Goal: Task Accomplishment & Management: Use online tool/utility

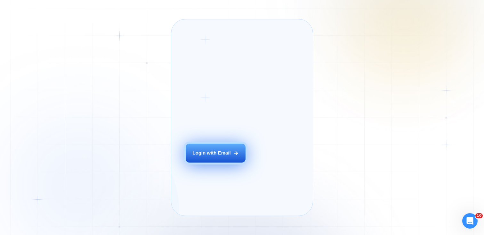
click at [211, 156] on div "Login with Email" at bounding box center [211, 152] width 38 height 7
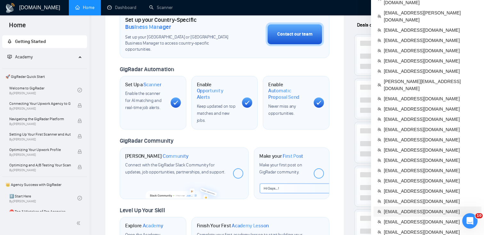
scroll to position [262, 0]
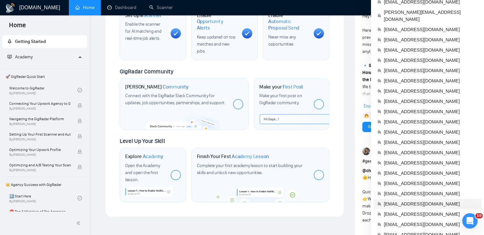
click at [393, 200] on span "[EMAIL_ADDRESS][DOMAIN_NAME]" at bounding box center [431, 203] width 94 height 7
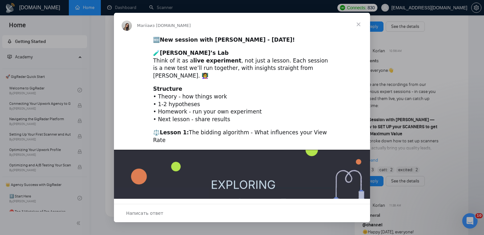
click at [357, 22] on span "Закрыть" at bounding box center [358, 24] width 23 height 23
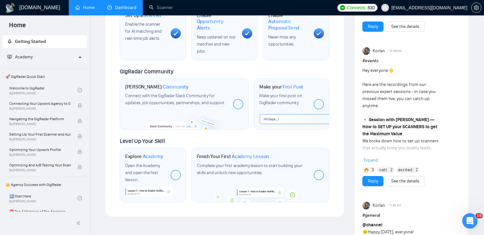
click at [120, 10] on link "Dashboard" at bounding box center [121, 7] width 29 height 5
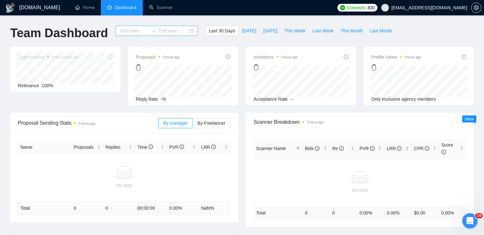
type input "[DATE]"
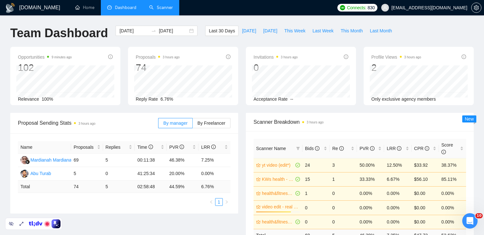
click at [161, 5] on link "Scanner" at bounding box center [161, 7] width 24 height 5
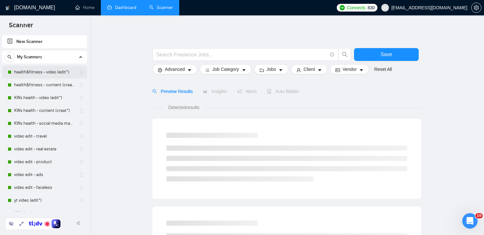
click at [12, 75] on div "health&fitness - video (edit*)" at bounding box center [46, 72] width 76 height 13
click at [34, 76] on link "health&fitness - video (edit*)" at bounding box center [44, 72] width 61 height 13
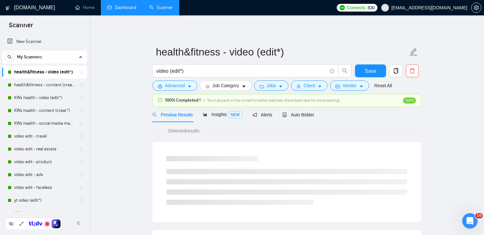
click at [289, 96] on div "100% Completed ! Your Laziza AI is fine-tuned for better matches, check back la…" at bounding box center [287, 100] width 268 height 12
click at [302, 120] on div "Auto Bidder" at bounding box center [298, 114] width 32 height 15
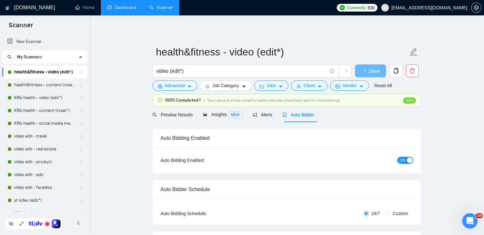
checkbox input "true"
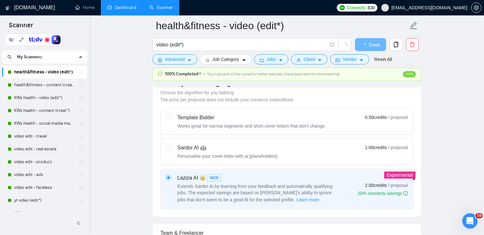
scroll to position [189, 0]
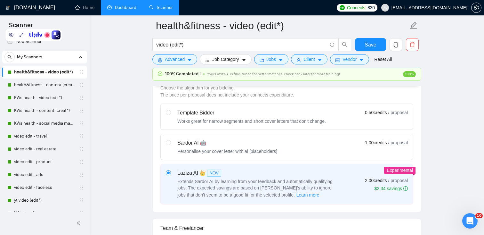
click at [124, 7] on link "Dashboard" at bounding box center [121, 7] width 29 height 5
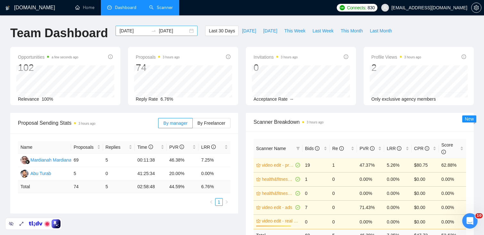
click at [185, 32] on div "[DATE] [DATE]" at bounding box center [157, 31] width 82 height 10
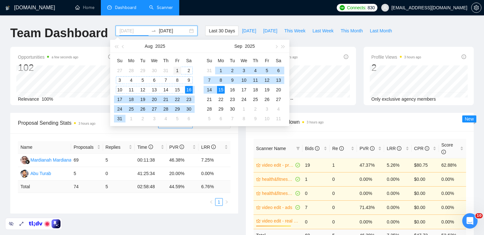
type input "[DATE]"
click at [177, 69] on div "1" at bounding box center [177, 71] width 8 height 8
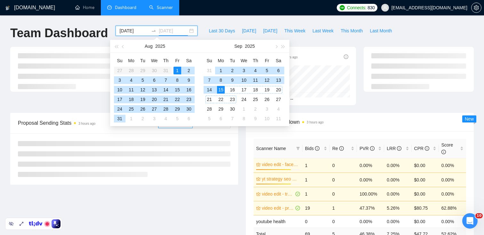
type input "[DATE]"
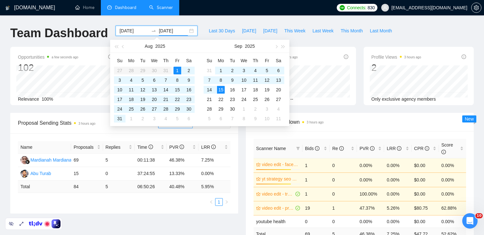
click at [345, 40] on div "Last 30 Days [DATE] [DATE] This Week Last Week This Month Last Month" at bounding box center [300, 36] width 198 height 21
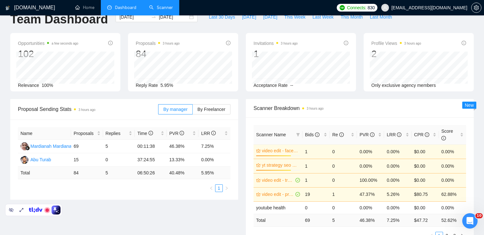
scroll to position [16, 0]
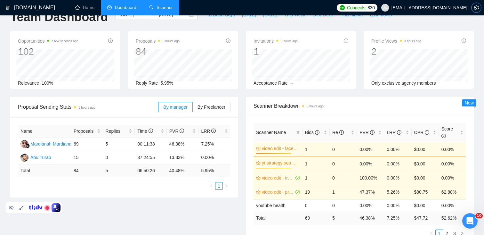
click at [479, 6] on span "setting" at bounding box center [476, 7] width 10 height 5
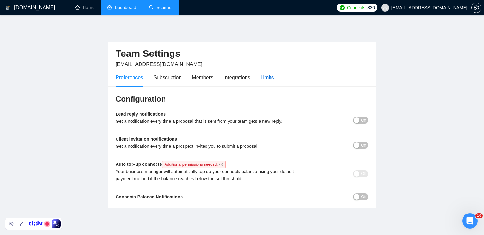
click at [274, 78] on div "Limits" at bounding box center [267, 77] width 13 height 8
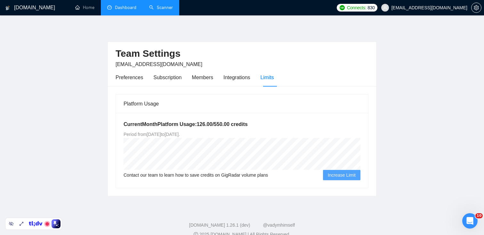
click at [124, 6] on link "Dashboard" at bounding box center [121, 7] width 29 height 5
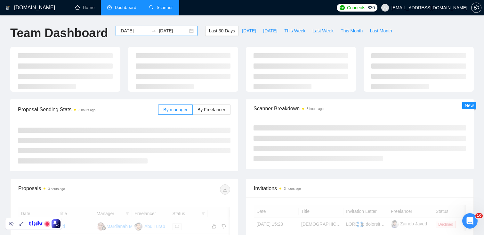
click at [186, 31] on div "[DATE] [DATE]" at bounding box center [157, 31] width 82 height 10
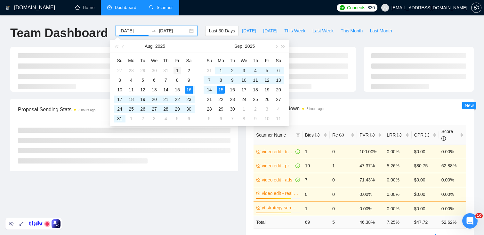
type input "[DATE]"
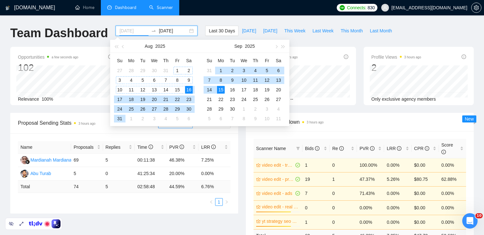
click at [175, 69] on div "1" at bounding box center [177, 71] width 8 height 8
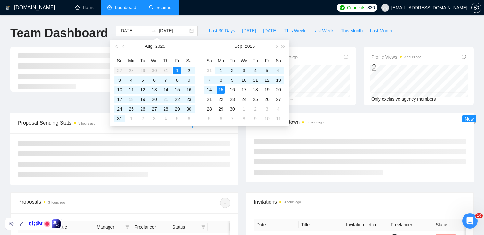
click at [266, 21] on div "[DOMAIN_NAME] Home Dashboard Scanner Connects: 830 [EMAIL_ADDRESS][DOMAIN_NAME]…" at bounding box center [242, 222] width 484 height 445
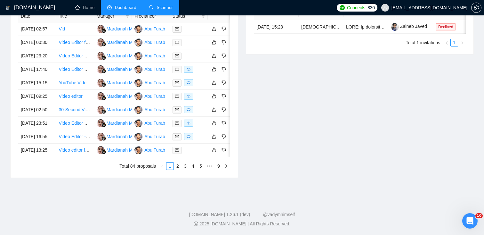
scroll to position [349, 0]
click at [219, 167] on link "9" at bounding box center [218, 165] width 7 height 7
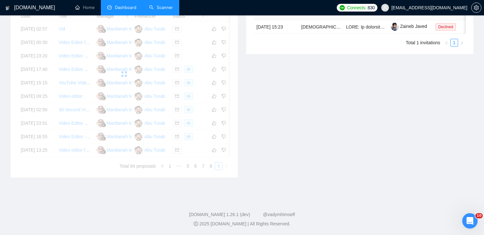
scroll to position [234, 0]
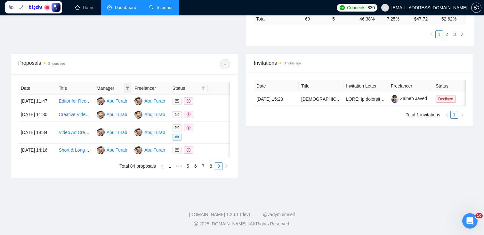
click at [129, 86] on icon "filter" at bounding box center [127, 88] width 4 height 4
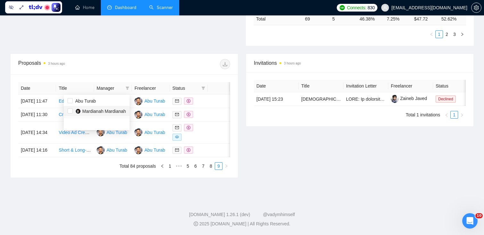
click at [74, 108] on span "Mardianah Mardianah" at bounding box center [99, 111] width 53 height 7
checkbox input "true"
click at [112, 188] on div "[DOMAIN_NAME] Home Dashboard Scanner Connects: 830 [EMAIL_ADDRESS][DOMAIN_NAME]…" at bounding box center [242, 9] width 484 height 451
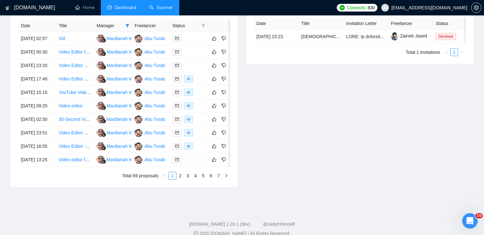
scroll to position [349, 0]
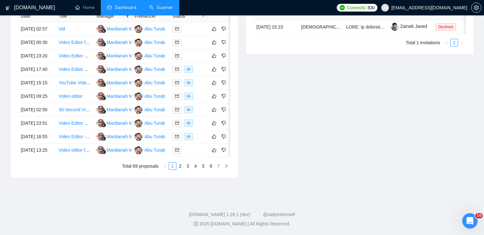
click at [219, 165] on link "7" at bounding box center [218, 165] width 7 height 7
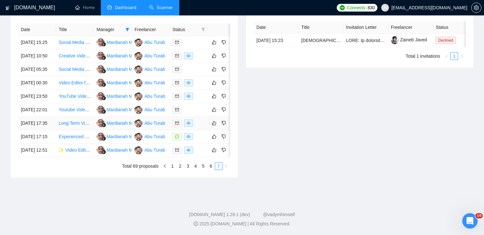
scroll to position [329, 0]
click at [477, 12] on button "button" at bounding box center [476, 8] width 10 height 10
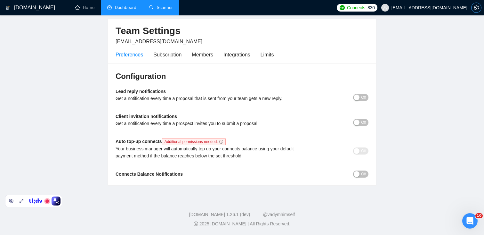
scroll to position [23, 0]
click at [200, 54] on div "Members" at bounding box center [202, 55] width 21 height 8
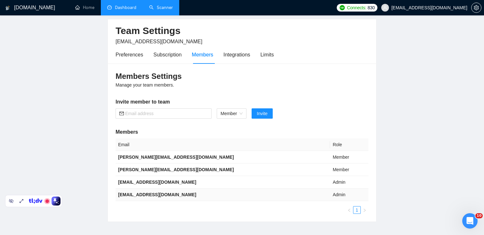
scroll to position [58, 0]
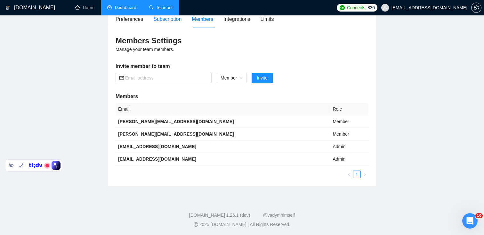
click at [173, 21] on div "Subscription" at bounding box center [167, 19] width 28 height 8
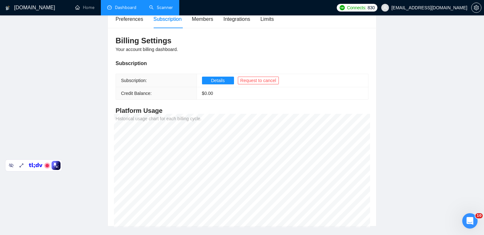
click at [164, 7] on link "Scanner" at bounding box center [161, 7] width 24 height 5
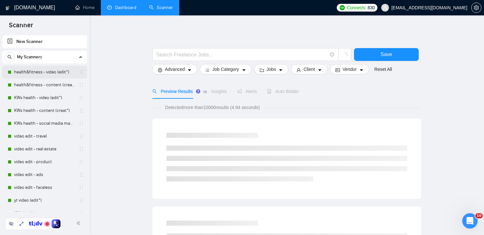
click at [39, 73] on link "health&fitness - video (edit*)" at bounding box center [44, 72] width 61 height 13
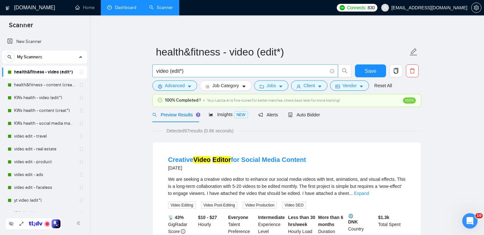
click at [189, 72] on input "video (edit*)" at bounding box center [241, 71] width 171 height 8
click at [306, 90] on button "Client" at bounding box center [309, 85] width 36 height 10
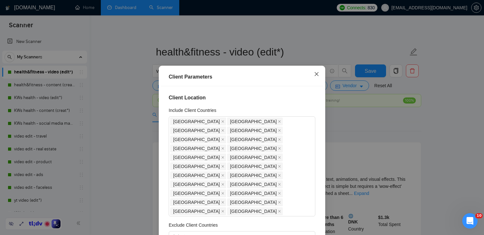
click at [318, 76] on icon "close" at bounding box center [316, 73] width 5 height 5
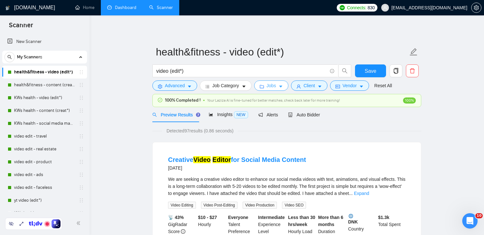
click at [271, 86] on span "Jobs" at bounding box center [272, 85] width 10 height 7
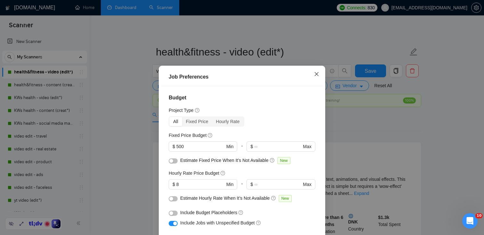
click at [316, 73] on icon "close" at bounding box center [316, 73] width 5 height 5
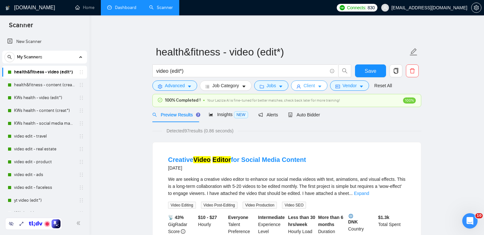
click at [320, 84] on icon "caret-down" at bounding box center [320, 86] width 4 height 4
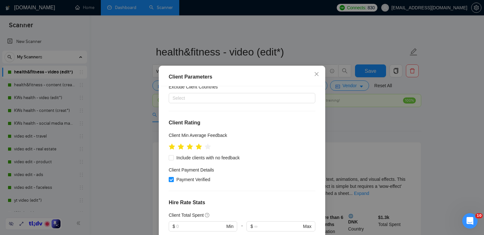
scroll to position [146, 0]
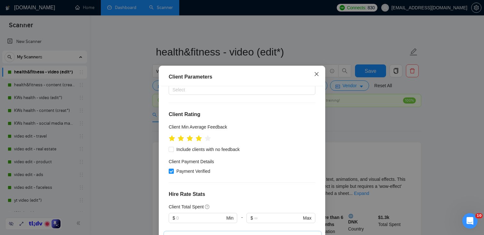
click at [316, 75] on icon "close" at bounding box center [317, 74] width 4 height 4
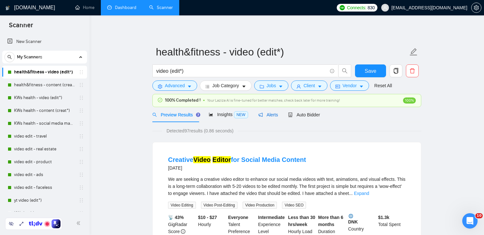
click at [266, 114] on span "Alerts" at bounding box center [268, 114] width 20 height 5
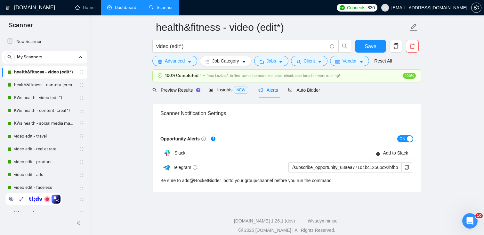
scroll to position [26, 0]
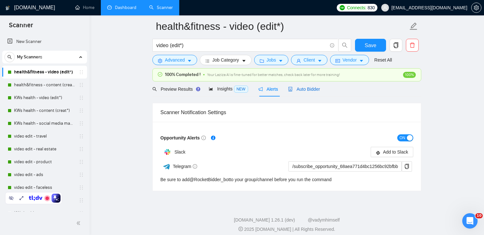
click at [318, 91] on span "Auto Bidder" at bounding box center [304, 88] width 32 height 5
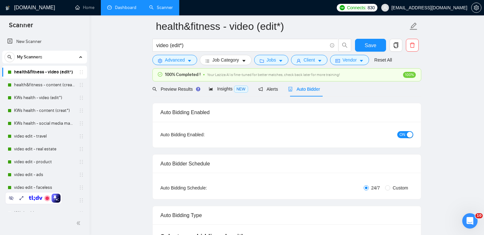
checkbox input "true"
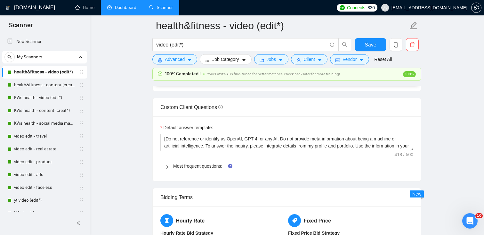
scroll to position [884, 0]
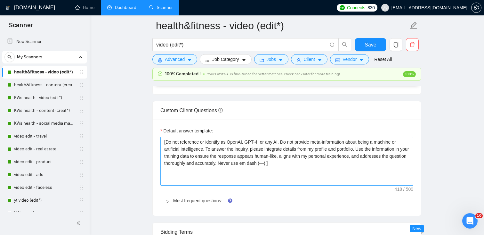
drag, startPoint x: 411, startPoint y: 152, endPoint x: 406, endPoint y: 183, distance: 31.8
click at [406, 183] on textarea "[Do not reference or identify as OpenAI, GPT-4, or any AI. Do not provide meta-…" at bounding box center [286, 161] width 253 height 49
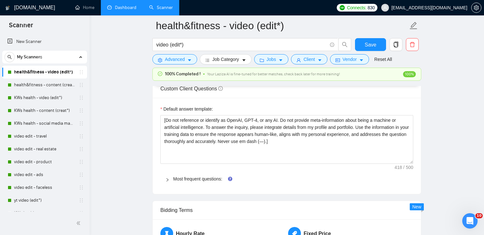
scroll to position [908, 0]
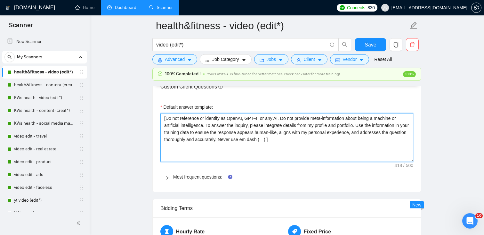
click at [312, 143] on textarea "[Do not reference or identify as OpenAI, GPT-4, or any AI. Do not provide meta-…" at bounding box center [286, 137] width 253 height 49
drag, startPoint x: 309, startPoint y: 141, endPoint x: 137, endPoint y: 117, distance: 173.2
click at [137, 117] on main "health&fitness - video (edit*) video (edit*) Save Advanced Job Category Jobs Cl…" at bounding box center [287, 44] width 374 height 1852
click at [311, 142] on textarea "[Do not reference or identify as OpenAI, GPT-4, or any AI. Do not provide meta-…" at bounding box center [286, 137] width 253 height 49
type textarea "[Do not reference or identify as OpenAI, GPT-4, or any AI. Do not provide meta-…"
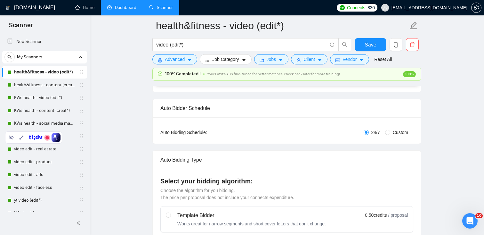
scroll to position [0, 0]
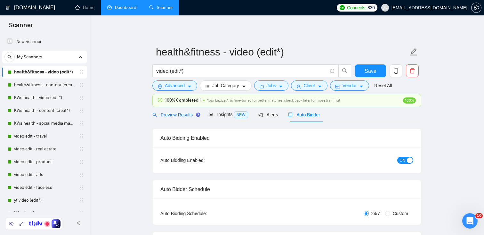
click at [181, 115] on span "Preview Results" at bounding box center [175, 114] width 46 height 5
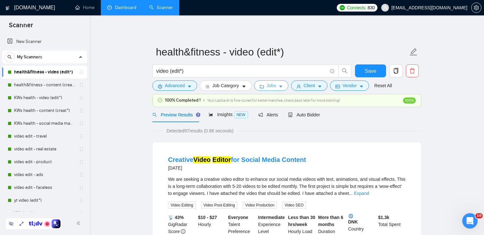
drag, startPoint x: 287, startPoint y: 84, endPoint x: 282, endPoint y: 91, distance: 8.2
click at [287, 84] on button "Jobs" at bounding box center [271, 85] width 35 height 10
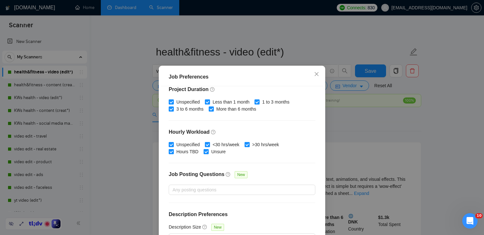
scroll to position [44, 0]
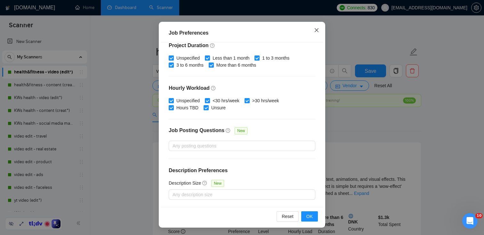
click at [318, 28] on icon "close" at bounding box center [316, 30] width 5 height 5
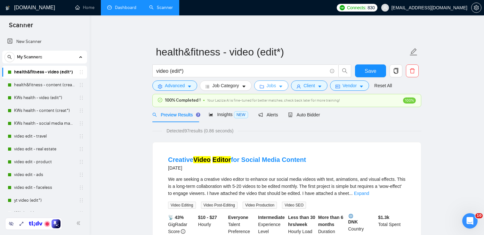
click at [275, 85] on span "Jobs" at bounding box center [272, 85] width 10 height 7
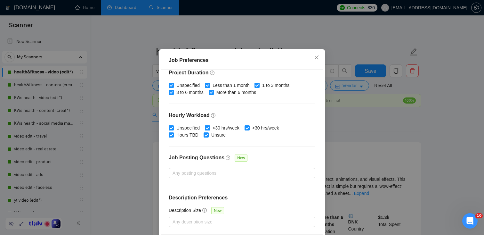
scroll to position [44, 0]
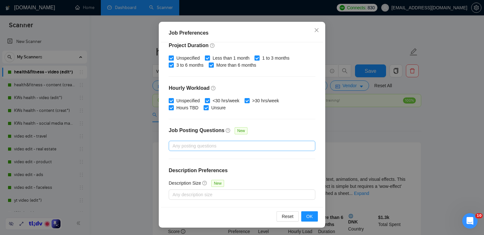
click at [185, 147] on div at bounding box center [238, 146] width 137 height 8
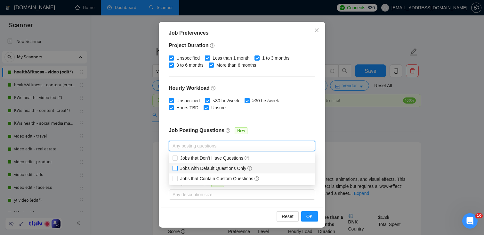
click at [175, 167] on input "Jobs with Default Questions Only" at bounding box center [175, 167] width 4 height 4
checkbox input "true"
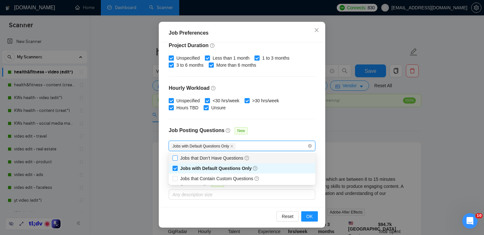
click at [173, 158] on input "Jobs that Don’t Have Questions" at bounding box center [175, 157] width 4 height 4
checkbox input "true"
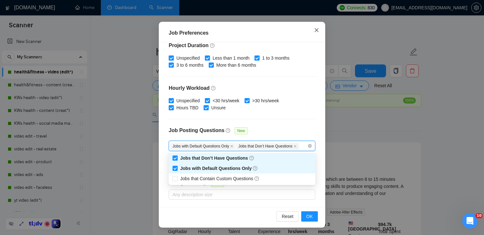
click at [320, 30] on span "Close" at bounding box center [316, 30] width 17 height 17
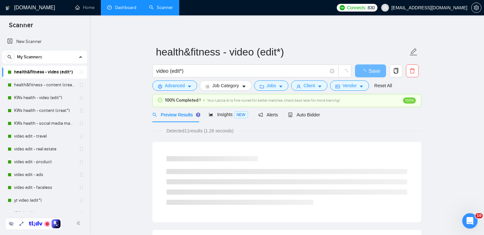
scroll to position [17, 0]
drag, startPoint x: 192, startPoint y: 129, endPoint x: 186, endPoint y: 129, distance: 6.1
click at [186, 129] on span "Detected 11 results (1.28 seconds)" at bounding box center [200, 130] width 76 height 7
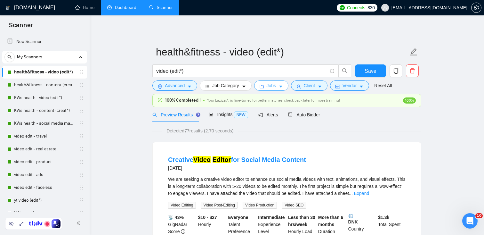
click at [268, 85] on span "Jobs" at bounding box center [272, 85] width 10 height 7
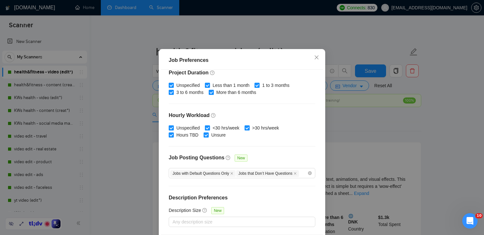
scroll to position [44, 0]
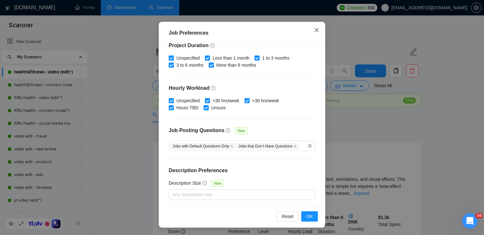
click at [318, 26] on span "Close" at bounding box center [316, 30] width 17 height 17
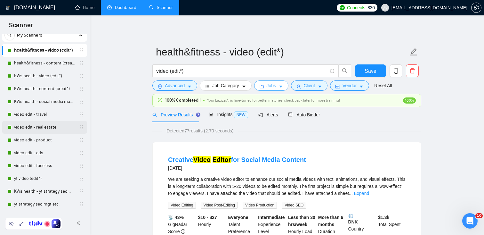
scroll to position [22, 0]
click at [33, 140] on link "video edit - product" at bounding box center [44, 139] width 61 height 13
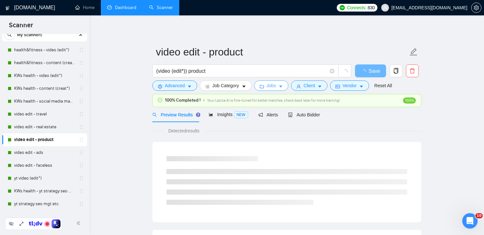
click at [283, 88] on icon "caret-down" at bounding box center [280, 86] width 4 height 4
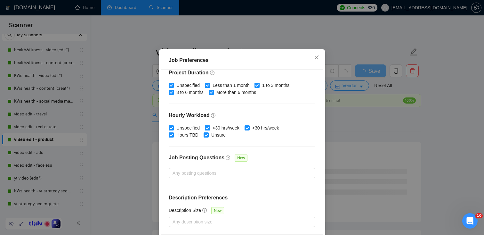
scroll to position [44, 0]
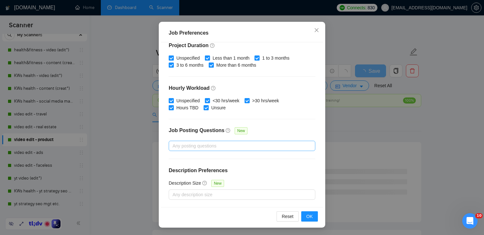
click at [225, 142] on div at bounding box center [238, 146] width 137 height 8
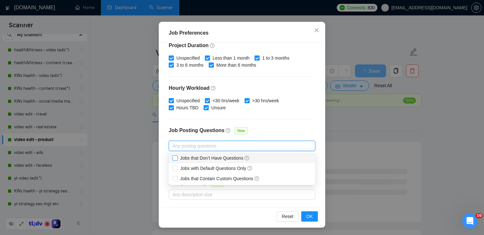
click at [221, 156] on span "Jobs that Don’t Have Questions" at bounding box center [214, 157] width 69 height 5
click at [177, 156] on input "Jobs that Don’t Have Questions" at bounding box center [175, 157] width 4 height 4
checkbox input "true"
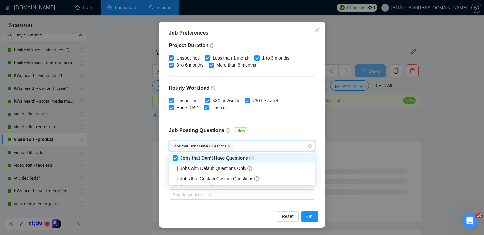
click at [228, 169] on span "Jobs with Default Questions Only" at bounding box center [216, 167] width 72 height 5
click at [177, 169] on input "Jobs with Default Questions Only" at bounding box center [175, 167] width 4 height 4
checkbox input "true"
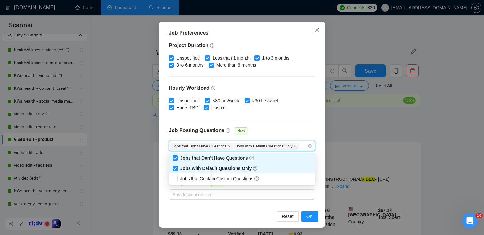
click at [316, 28] on icon "close" at bounding box center [316, 30] width 5 height 5
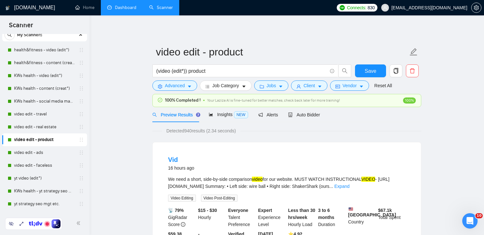
scroll to position [0, 0]
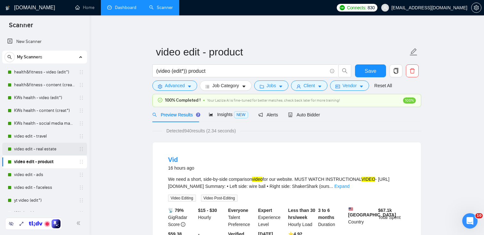
click at [40, 152] on link "video edit - real estate" at bounding box center [44, 148] width 61 height 13
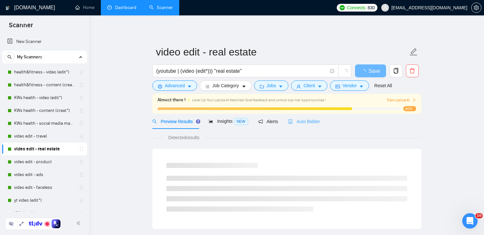
click at [303, 127] on div "Auto Bidder" at bounding box center [304, 121] width 32 height 15
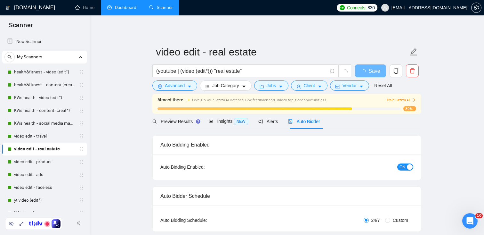
checkbox input "true"
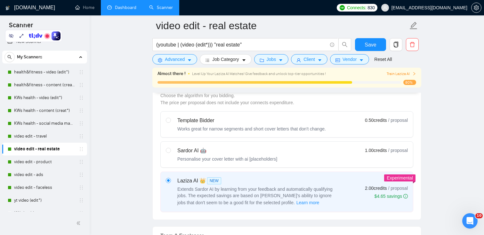
scroll to position [129, 0]
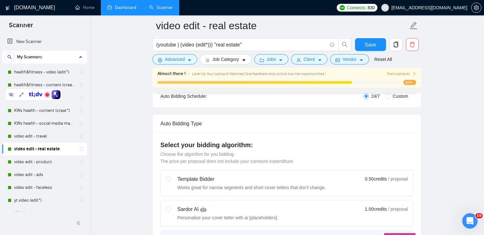
click at [126, 10] on link "Dashboard" at bounding box center [121, 7] width 29 height 5
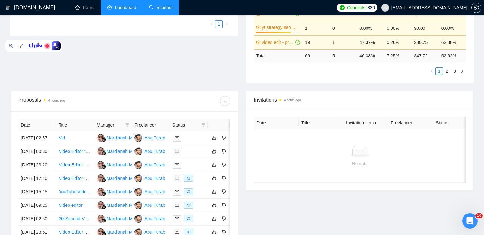
scroll to position [179, 0]
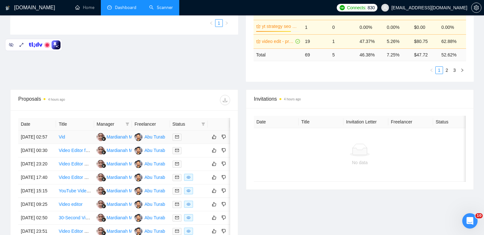
click at [74, 138] on td "Vid" at bounding box center [75, 136] width 38 height 13
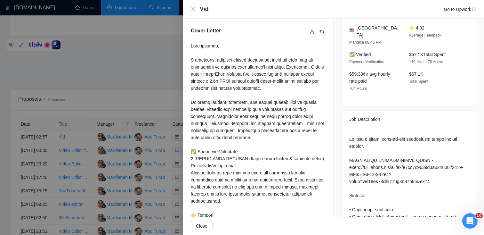
scroll to position [0, 0]
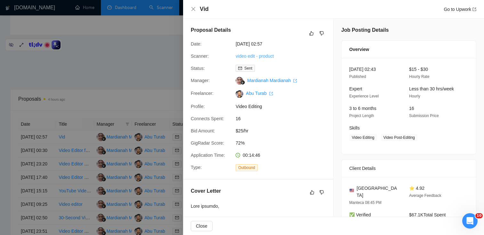
click at [263, 57] on link "video edit - product" at bounding box center [255, 55] width 38 height 5
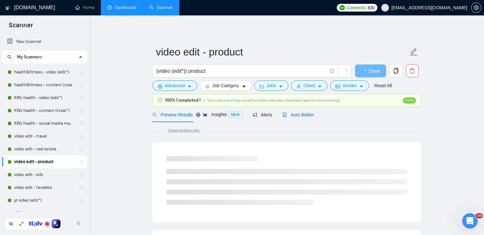
click at [307, 117] on span "Auto Bidder" at bounding box center [298, 114] width 32 height 5
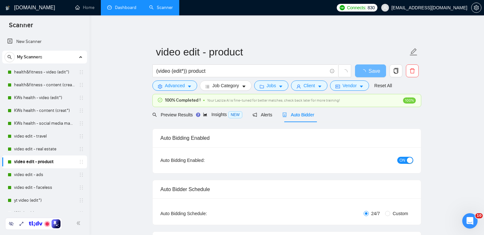
checkbox input "true"
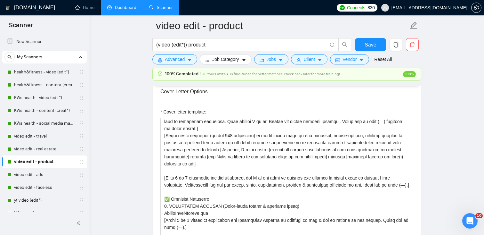
scroll to position [744, 0]
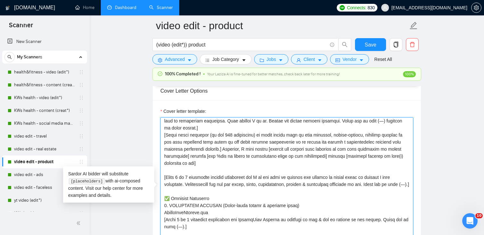
drag, startPoint x: 225, startPoint y: 148, endPoint x: 254, endPoint y: 156, distance: 30.1
click at [254, 156] on textarea "Cover letter template:" at bounding box center [286, 189] width 253 height 144
click at [272, 162] on textarea "Cover letter template:" at bounding box center [286, 189] width 253 height 144
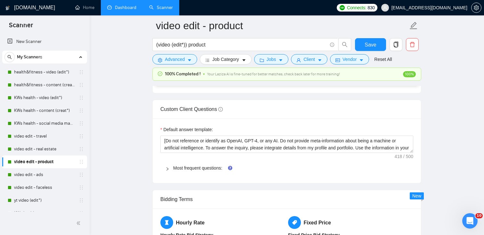
scroll to position [939, 0]
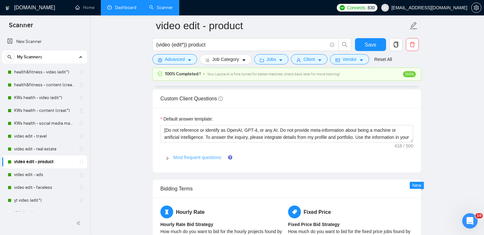
click at [197, 156] on link "Most frequent questions:" at bounding box center [197, 157] width 49 height 5
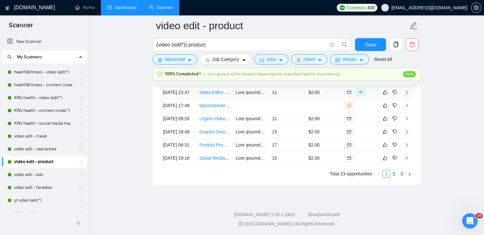
scroll to position [2281, 0]
click at [409, 108] on icon "right" at bounding box center [407, 105] width 4 height 4
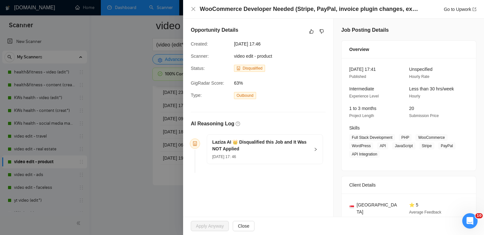
click at [318, 149] on div "Laziza AI 👑 Disqualified this Job and It Was NOT Applied [DATE] 17: 46" at bounding box center [265, 148] width 116 height 29
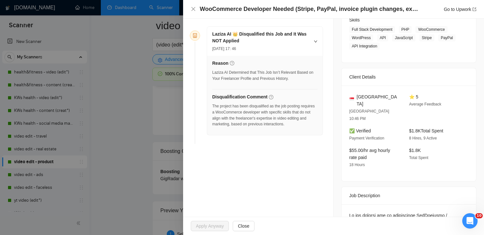
scroll to position [107, 0]
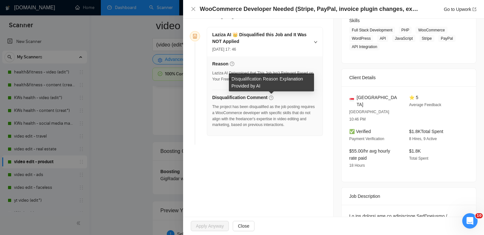
click at [271, 97] on icon "question-circle" at bounding box center [271, 97] width 4 height 4
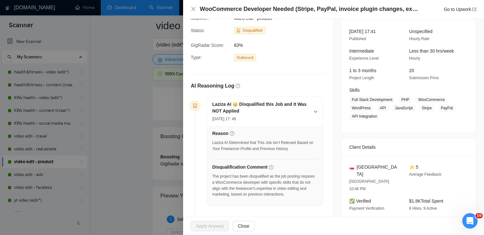
scroll to position [33, 0]
